Goal: Task Accomplishment & Management: Use online tool/utility

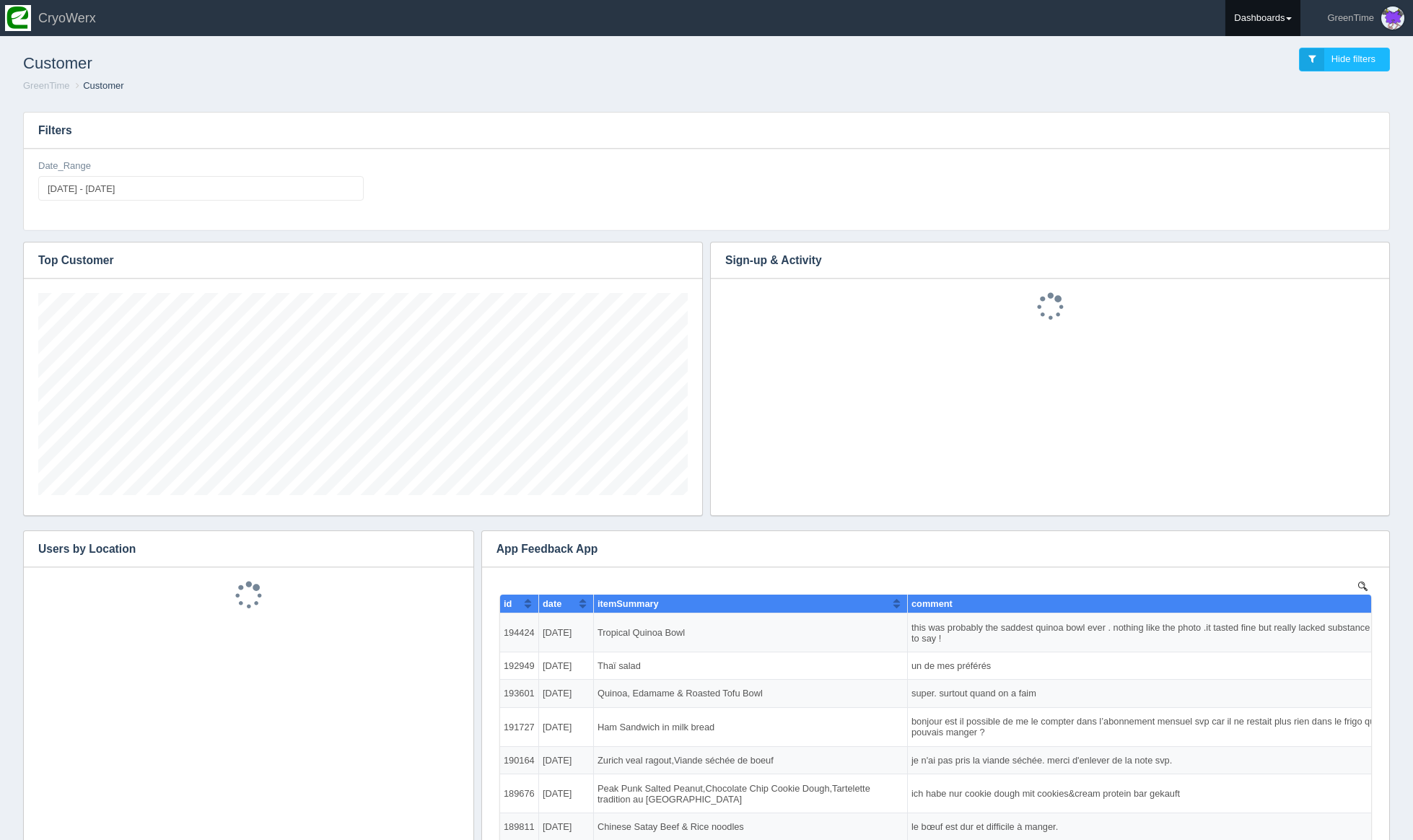
click at [1233, 18] on link "Dashboards" at bounding box center [1263, 18] width 75 height 36
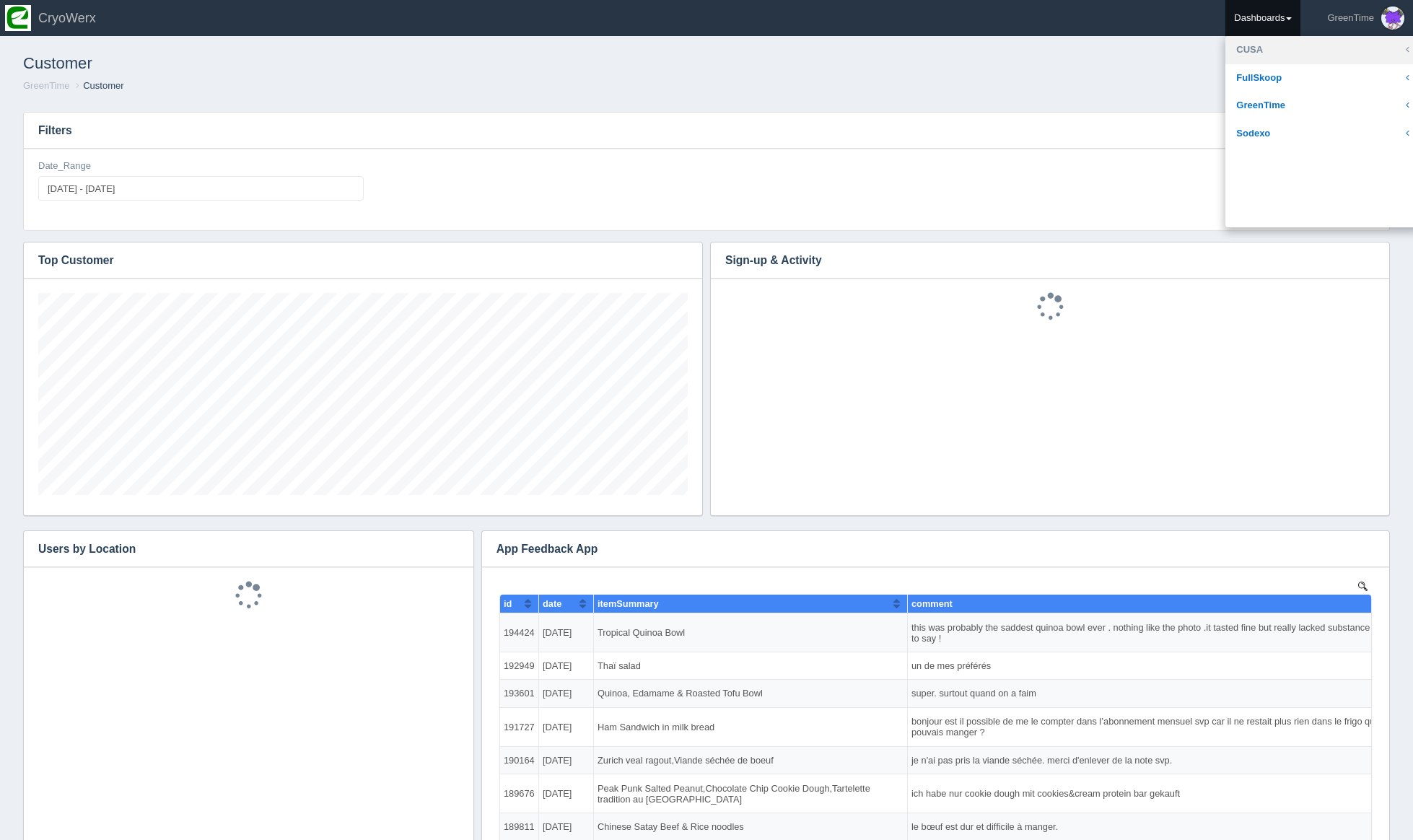
scroll to position [202, 650]
click at [1255, 106] on link "GreenTime" at bounding box center [1323, 106] width 195 height 28
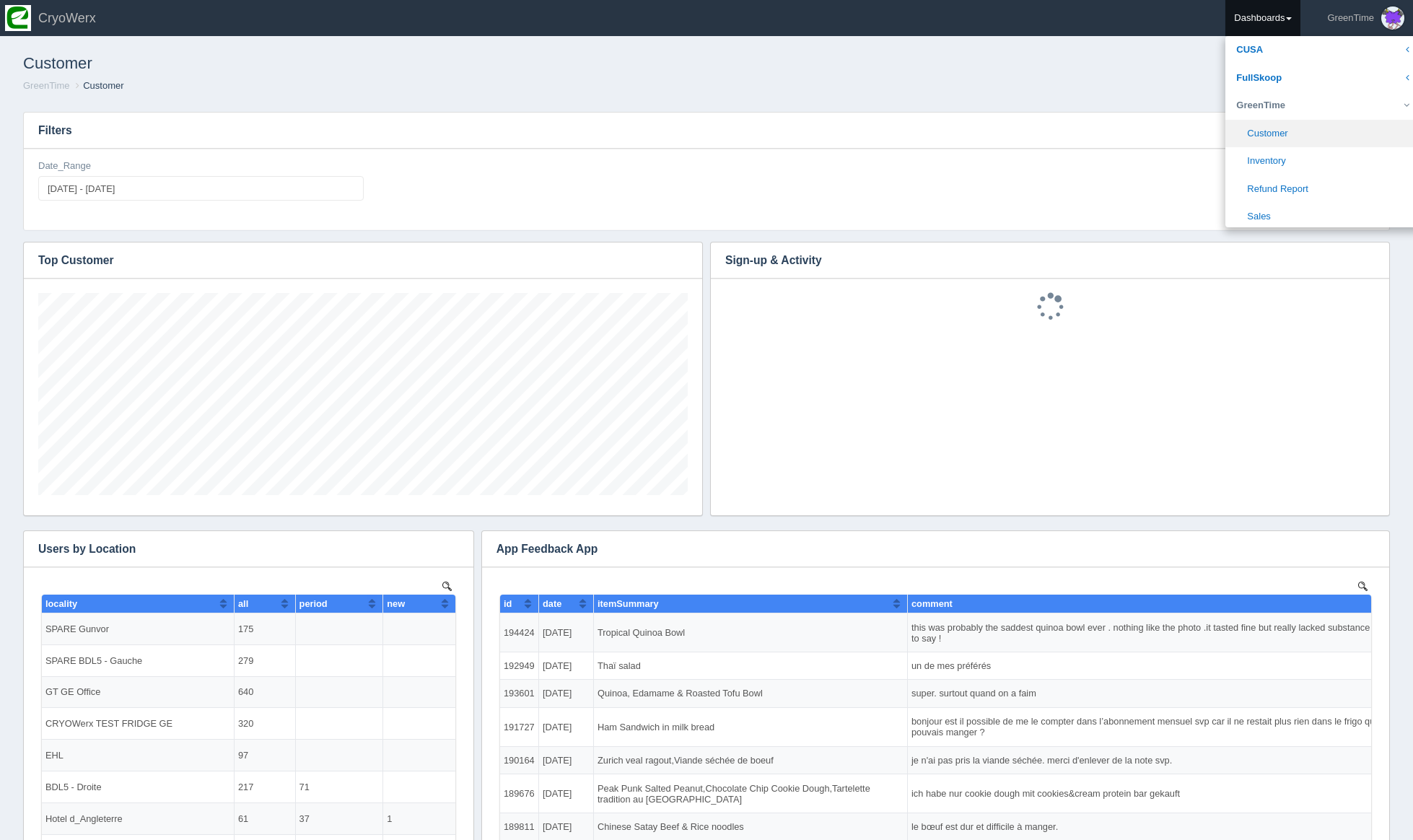
scroll to position [0, 0]
click at [1272, 210] on link "Sales" at bounding box center [1323, 217] width 195 height 28
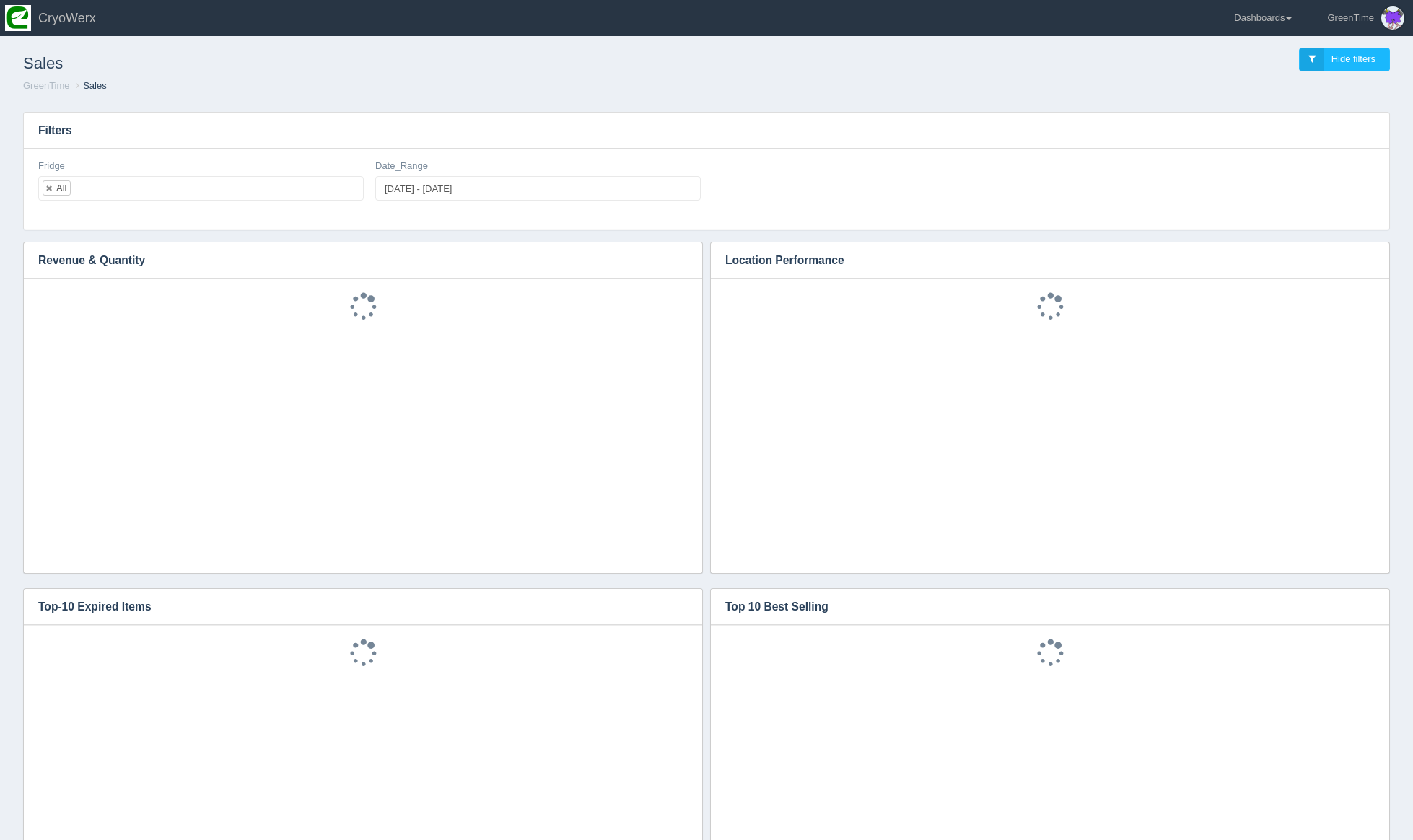
click at [464, 204] on div "Date_Range [DATE] - [DATE]" at bounding box center [538, 185] width 337 height 53
type input "[DATE]"
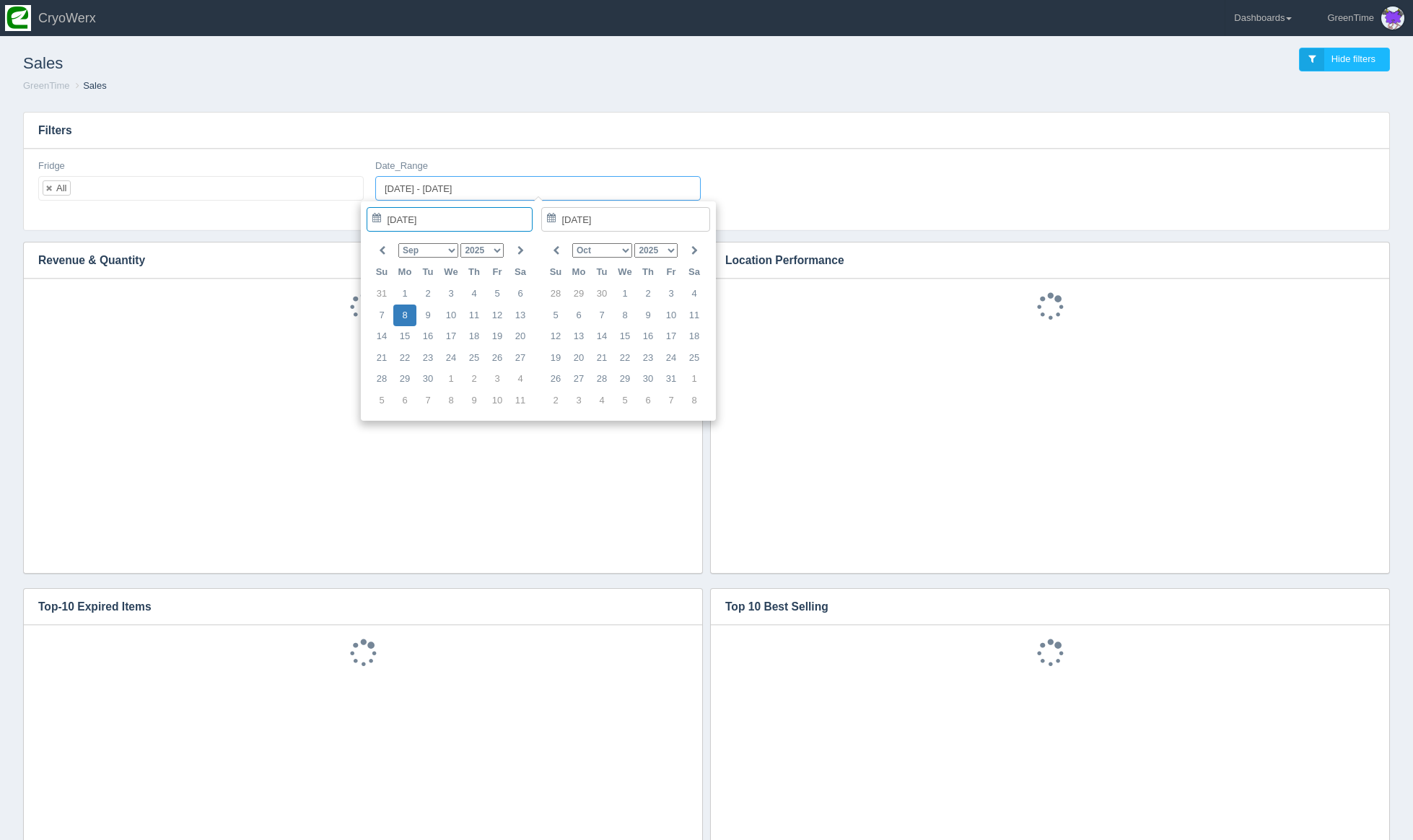
click at [460, 194] on input "[DATE] - [DATE]" at bounding box center [538, 188] width 325 height 24
click at [52, 185] on link at bounding box center [49, 188] width 8 height 9
select select
click at [112, 186] on ul at bounding box center [200, 188] width 325 height 24
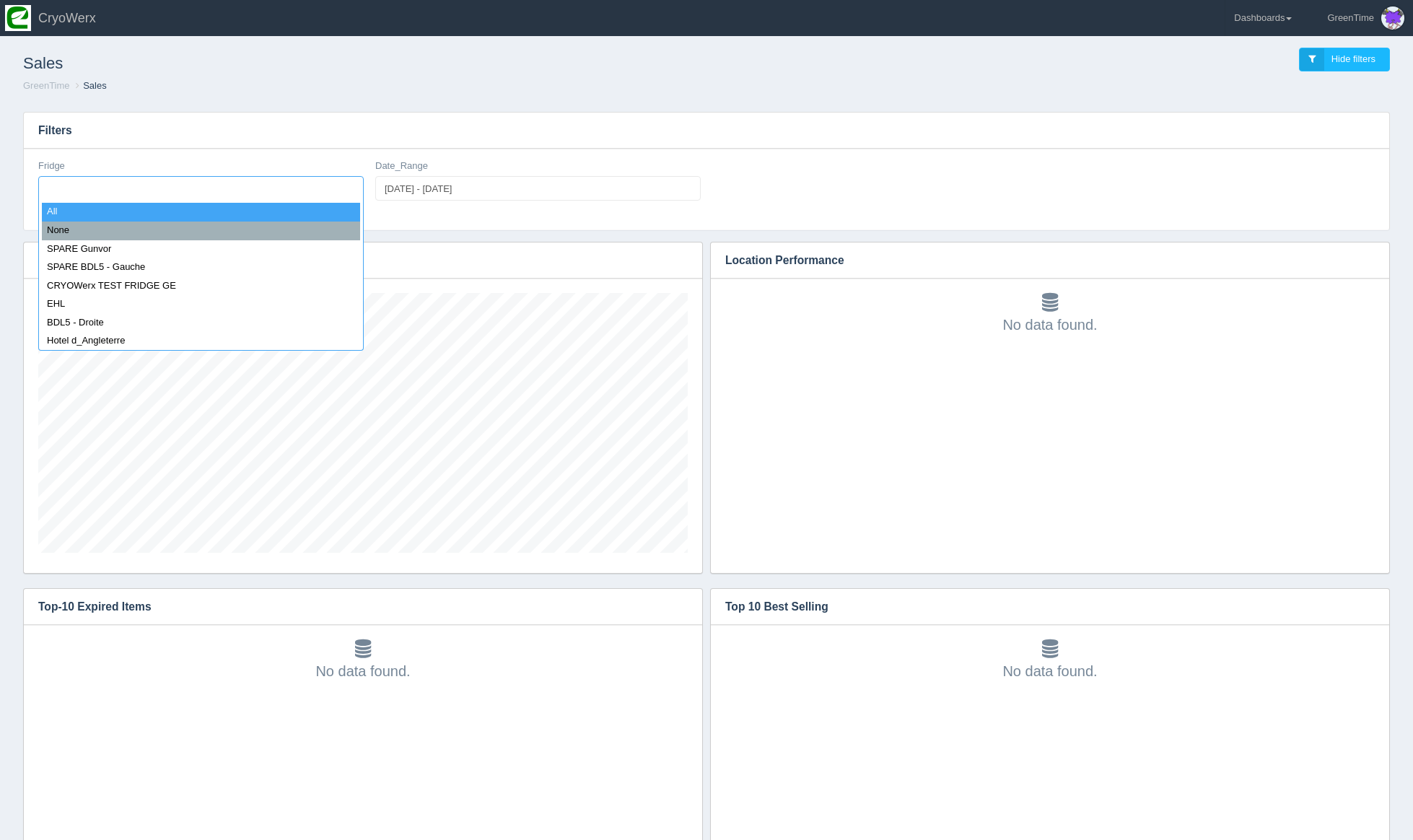
scroll to position [375, 1337]
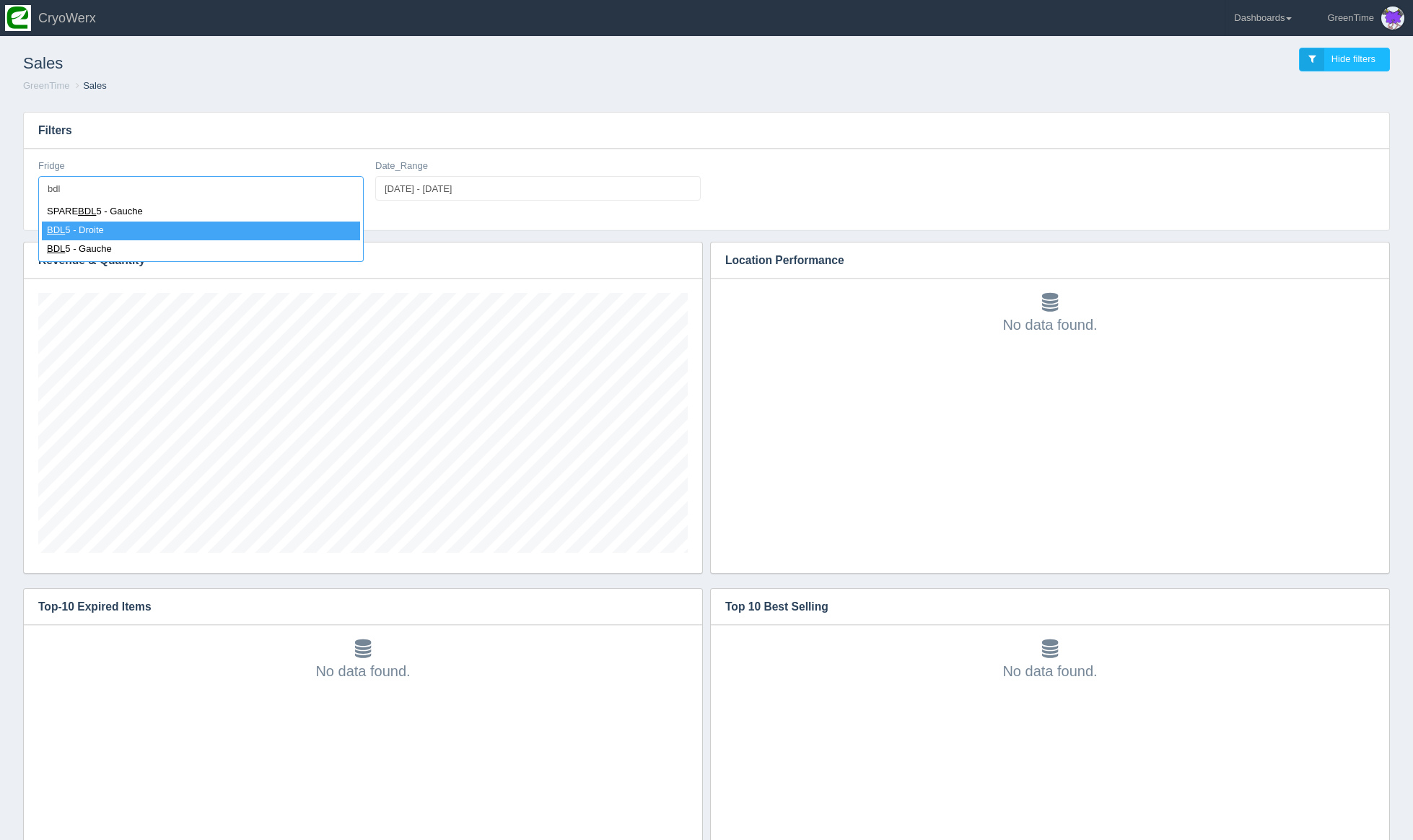
type input "bdl"
select select "BDL5 - Droite"
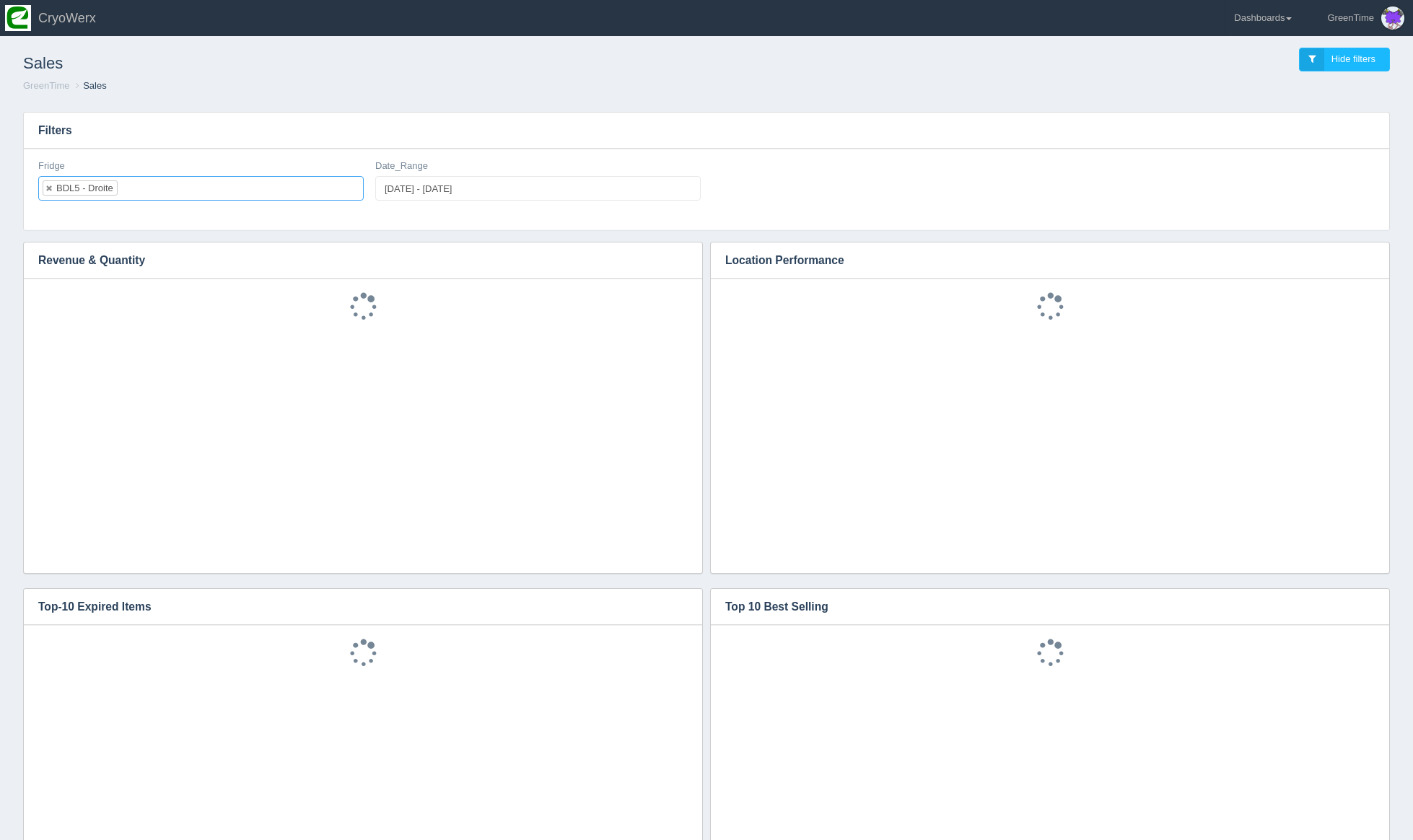
click at [127, 189] on input "text" at bounding box center [130, 188] width 24 height 23
drag, startPoint x: 450, startPoint y: 190, endPoint x: 435, endPoint y: 197, distance: 16.6
click at [450, 190] on input "[DATE] - [DATE]" at bounding box center [538, 188] width 325 height 24
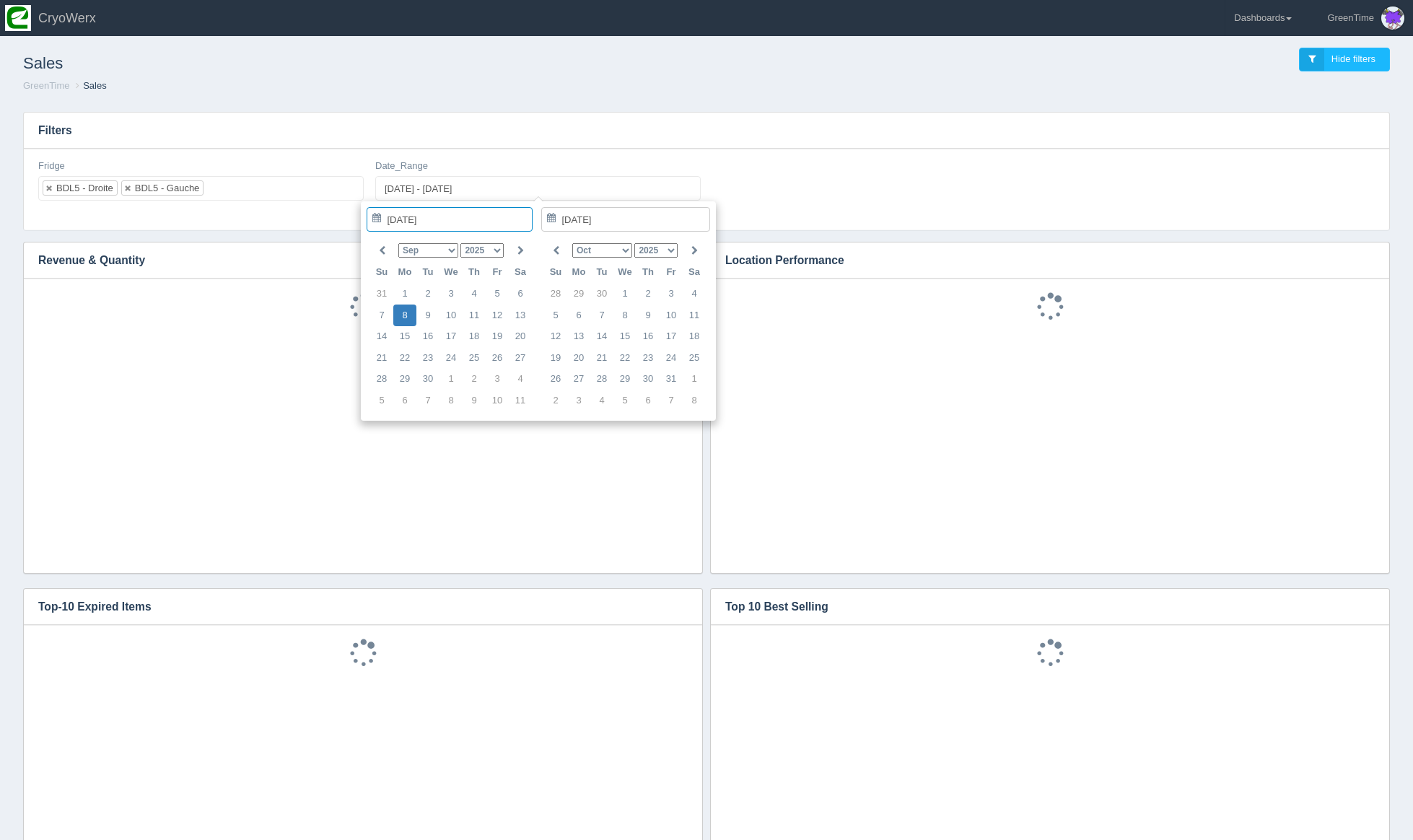
click at [437, 219] on input "[DATE]" at bounding box center [449, 219] width 166 height 24
click at [441, 247] on select "Jan Feb Mar Apr May Jun [DATE] Aug Sep Oct Nov Dec" at bounding box center [428, 250] width 60 height 15
type input "[DATE]"
click at [610, 248] on select "Jan Feb Mar Apr May Jun [DATE] Aug Sep Oct Nov Dec" at bounding box center [602, 250] width 60 height 15
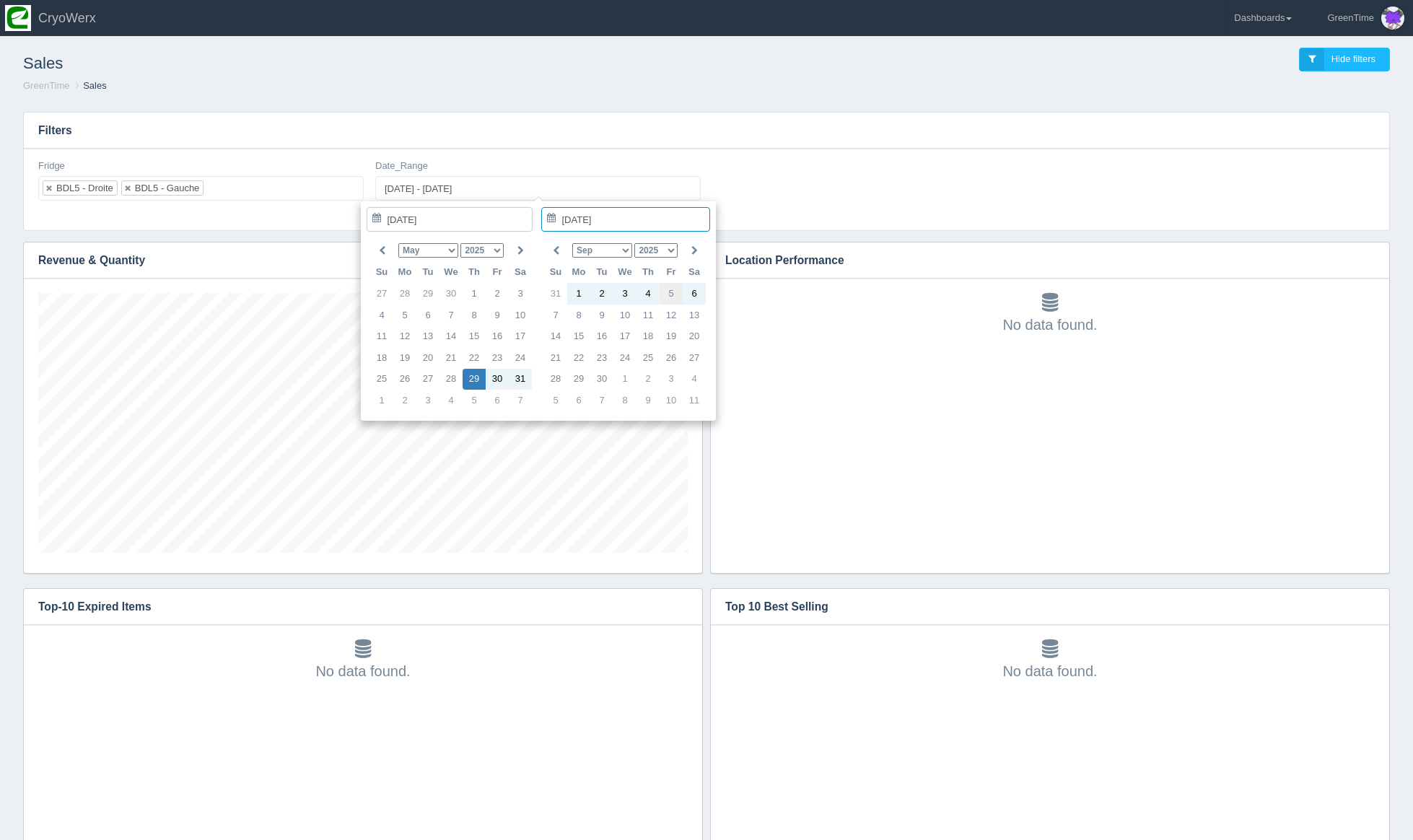
type input "[DATE]"
type input "[DATE] - [DATE]"
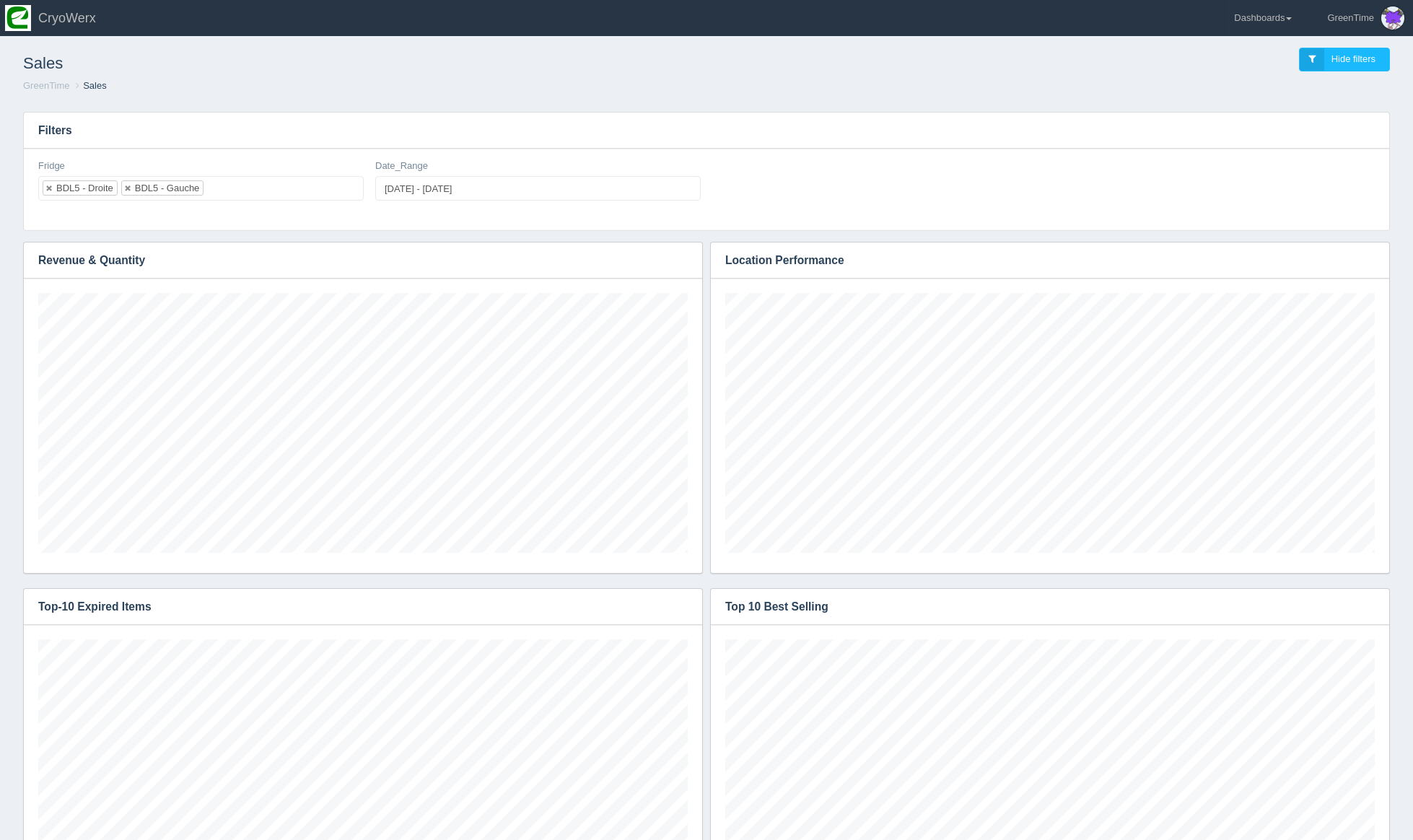
scroll to position [0, 0]
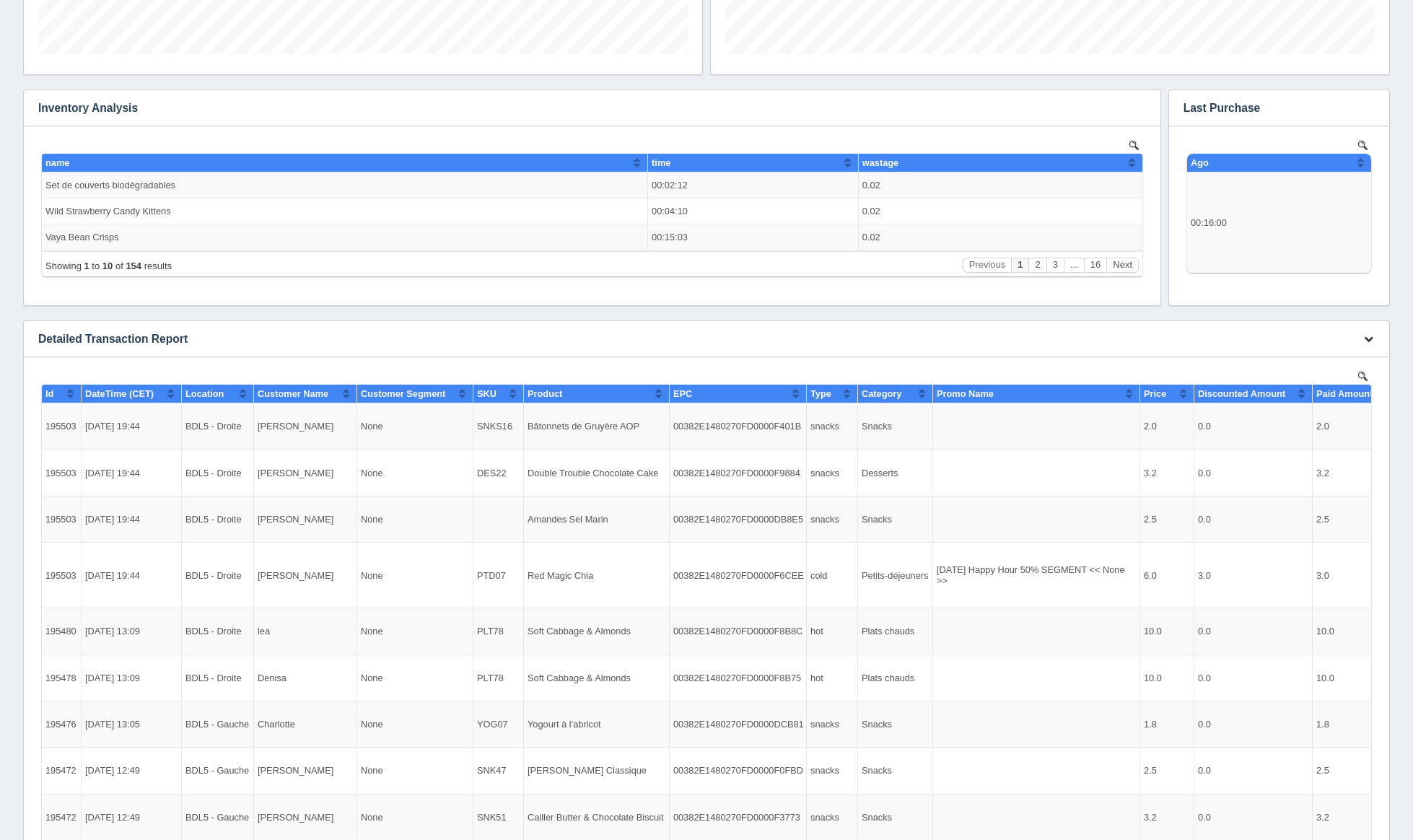
click at [1370, 339] on icon "button" at bounding box center [1368, 338] width 9 height 9
click at [1341, 364] on link "Download CSV" at bounding box center [1320, 361] width 116 height 21
